Goal: Task Accomplishment & Management: Manage account settings

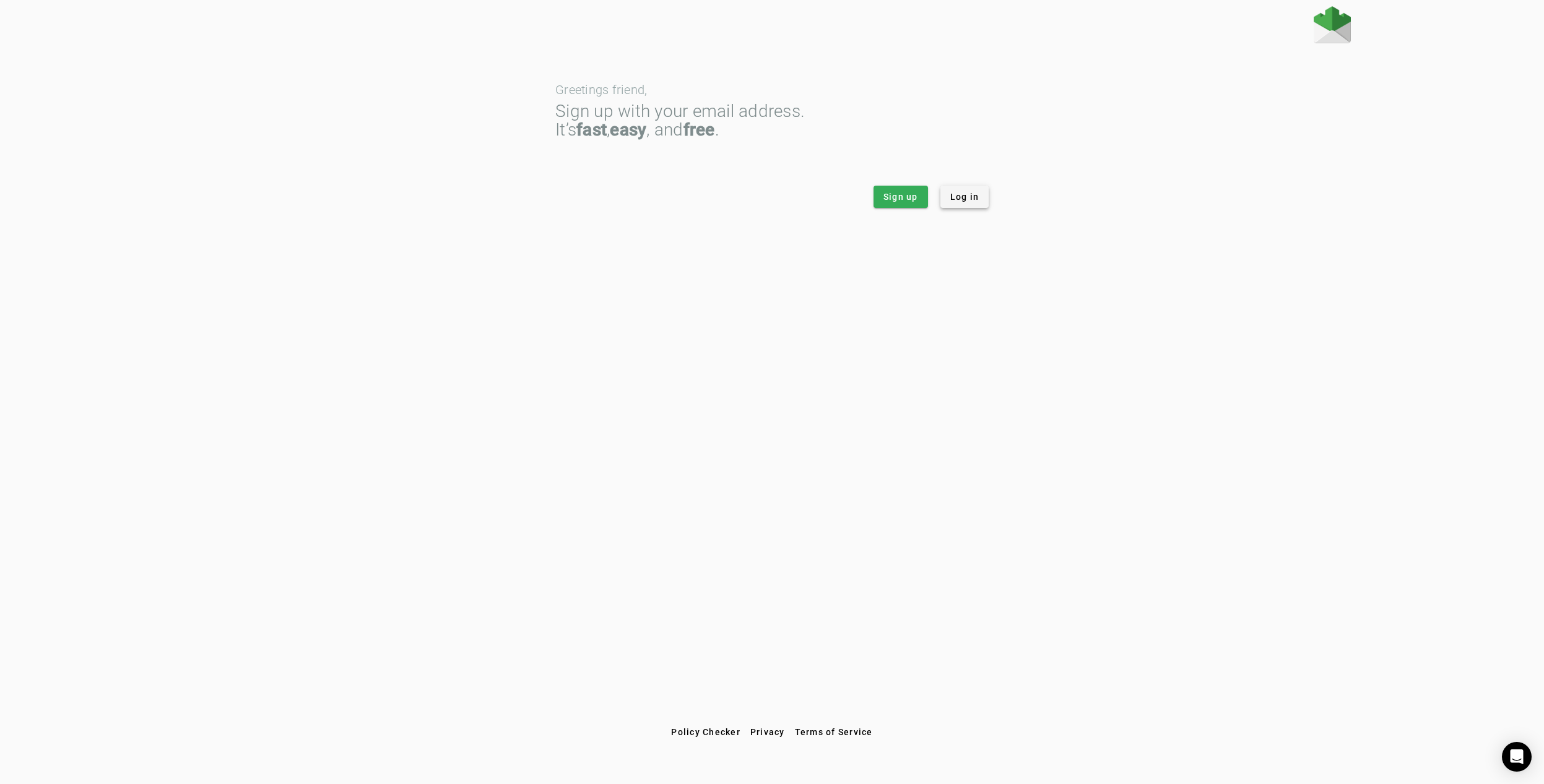
click at [954, 196] on span "Log in" at bounding box center [965, 196] width 29 height 12
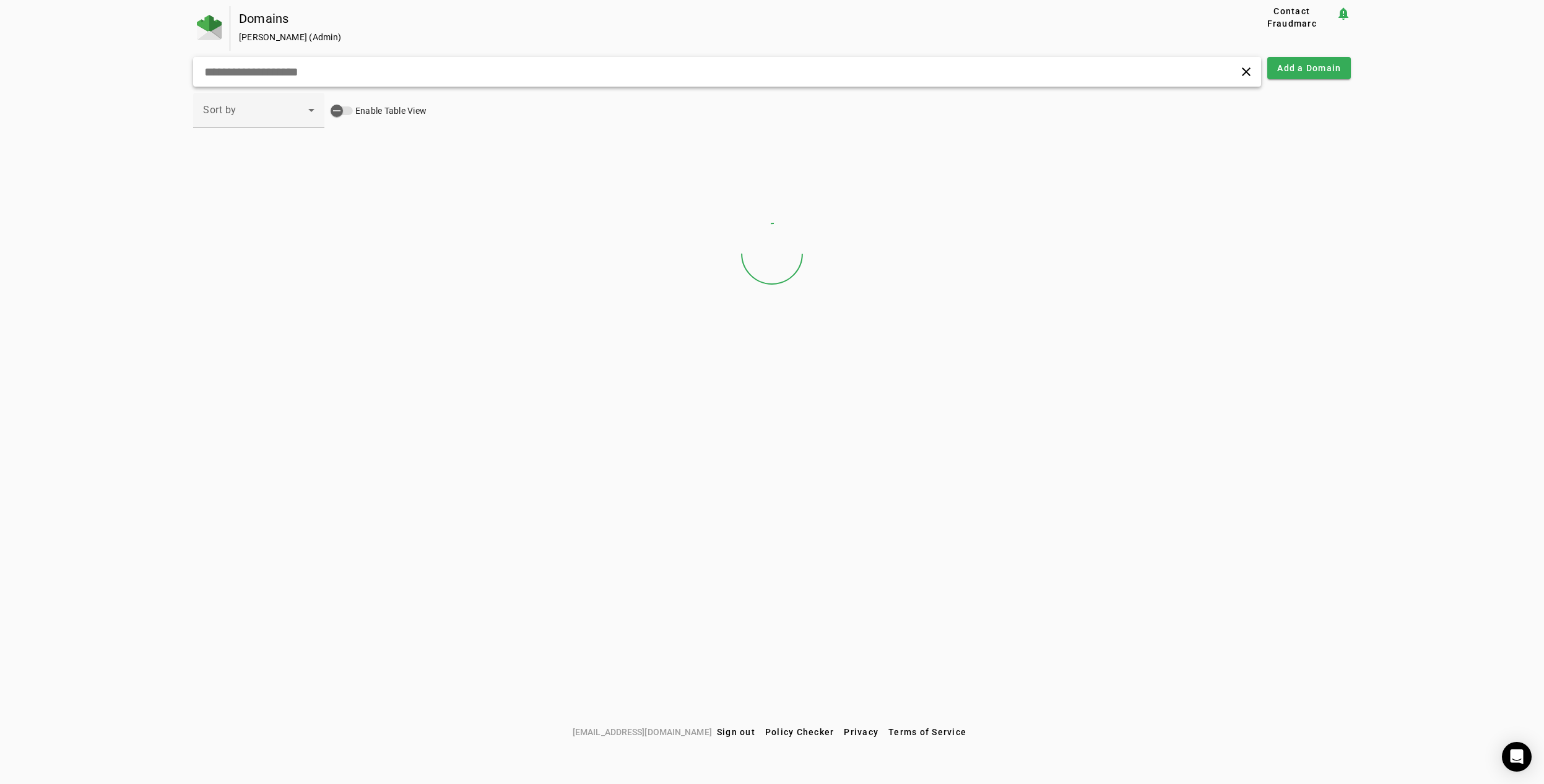
click at [260, 65] on input "text" at bounding box center [496, 71] width 587 height 15
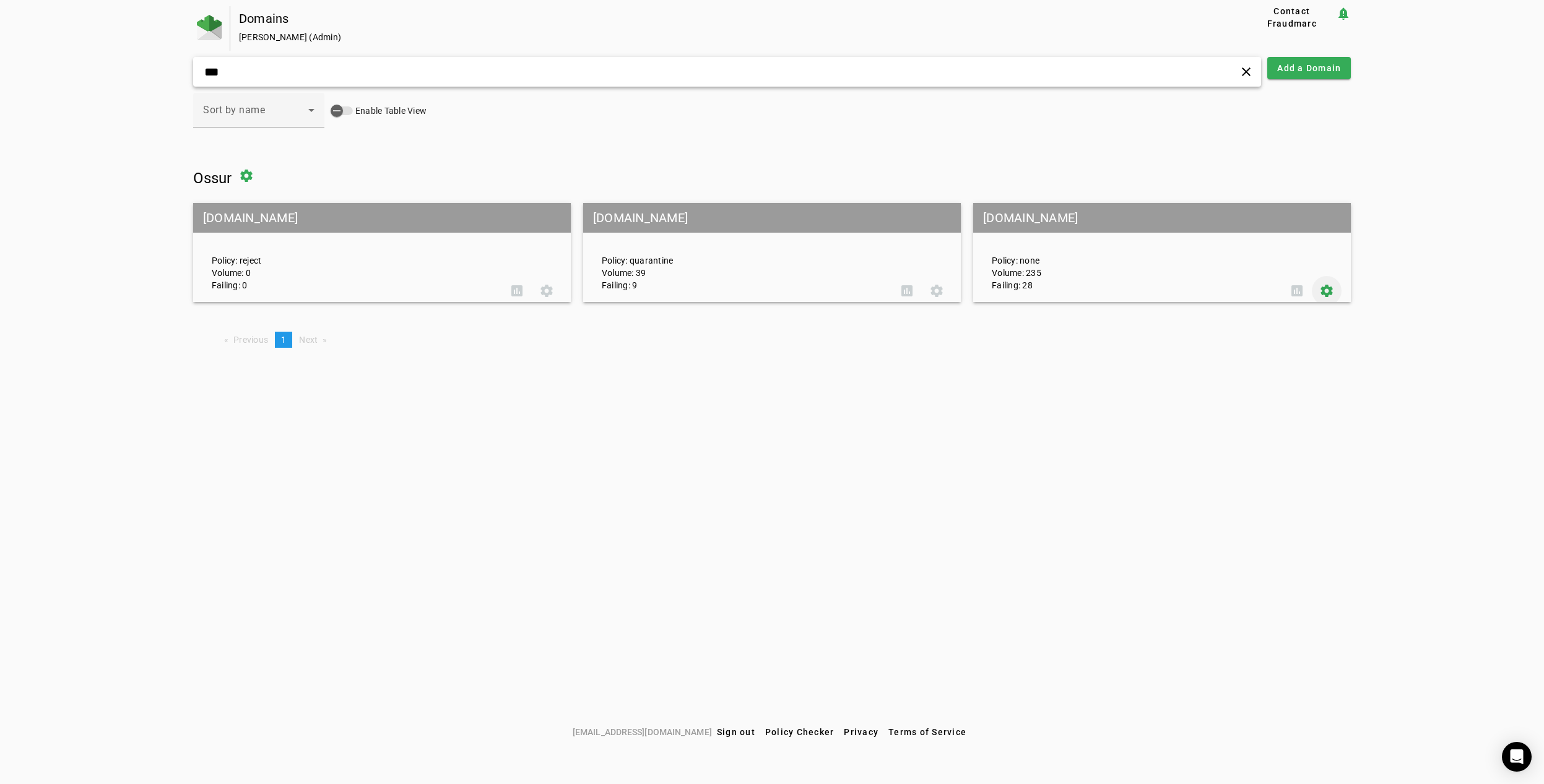
type input "***"
click at [1317, 292] on span at bounding box center [1327, 291] width 30 height 30
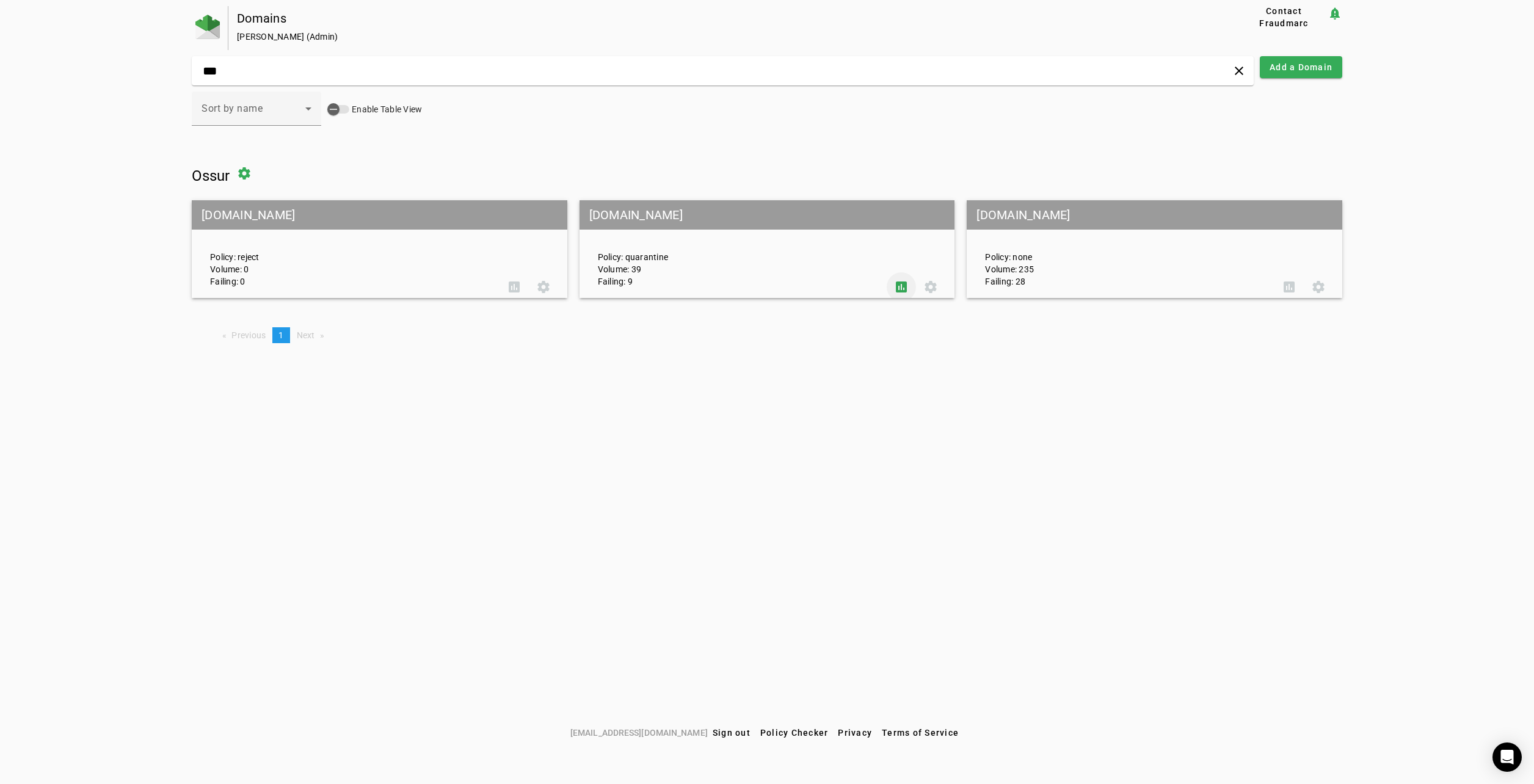
click at [897, 286] on span at bounding box center [901, 287] width 30 height 29
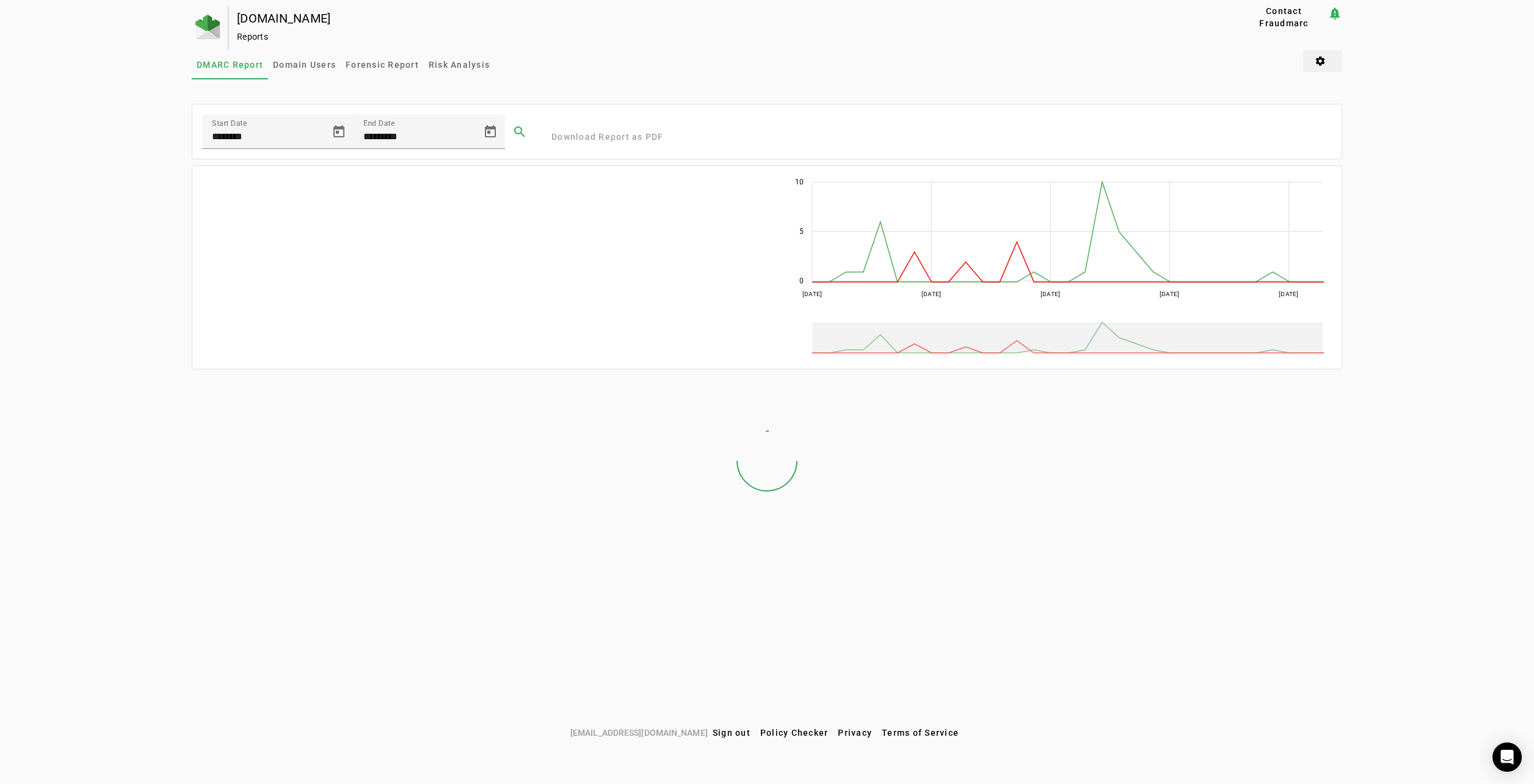
click at [1328, 58] on span at bounding box center [1322, 61] width 39 height 29
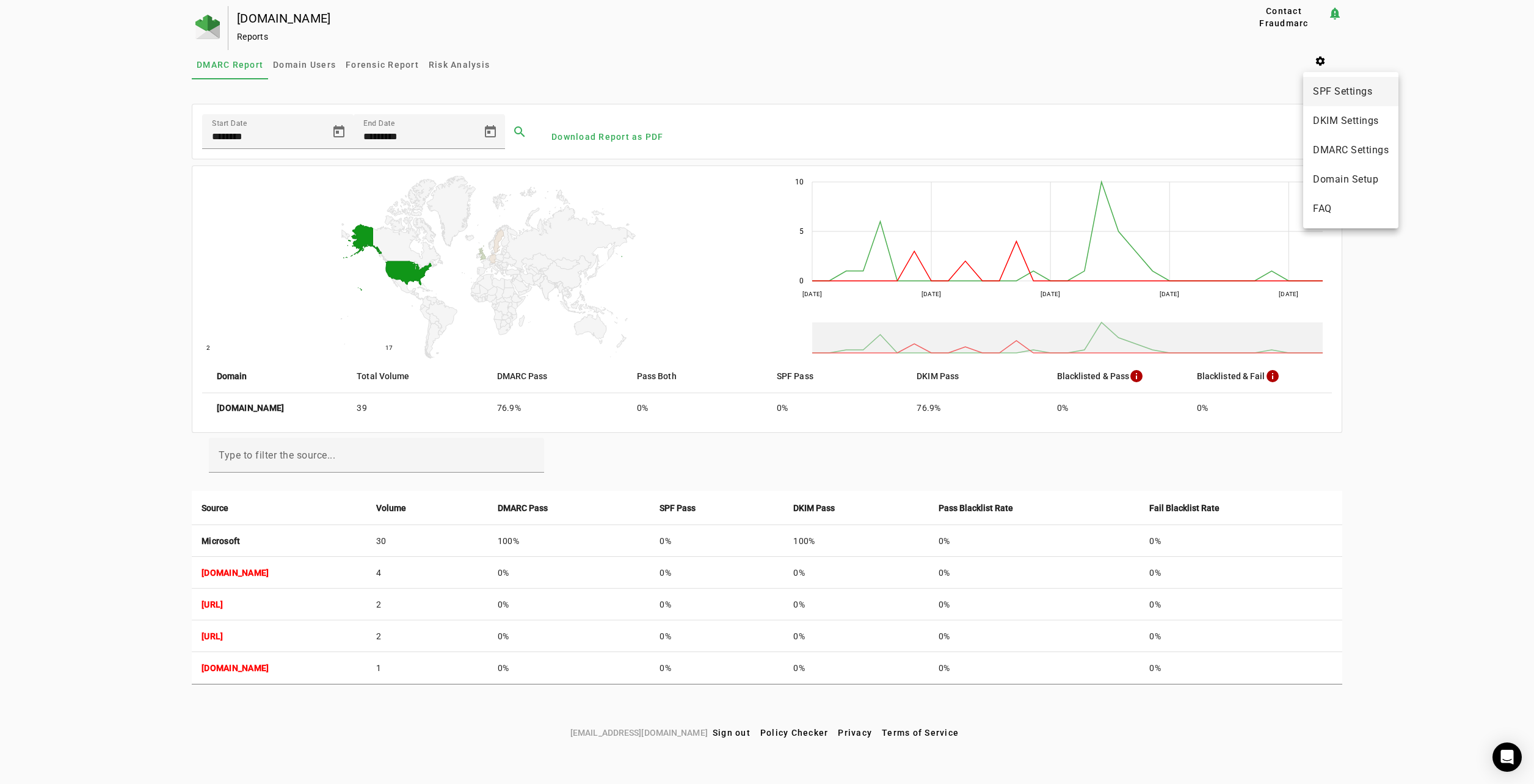
click at [1358, 91] on span "SPF Settings" at bounding box center [1351, 91] width 76 height 14
